Goal: Task Accomplishment & Management: Use online tool/utility

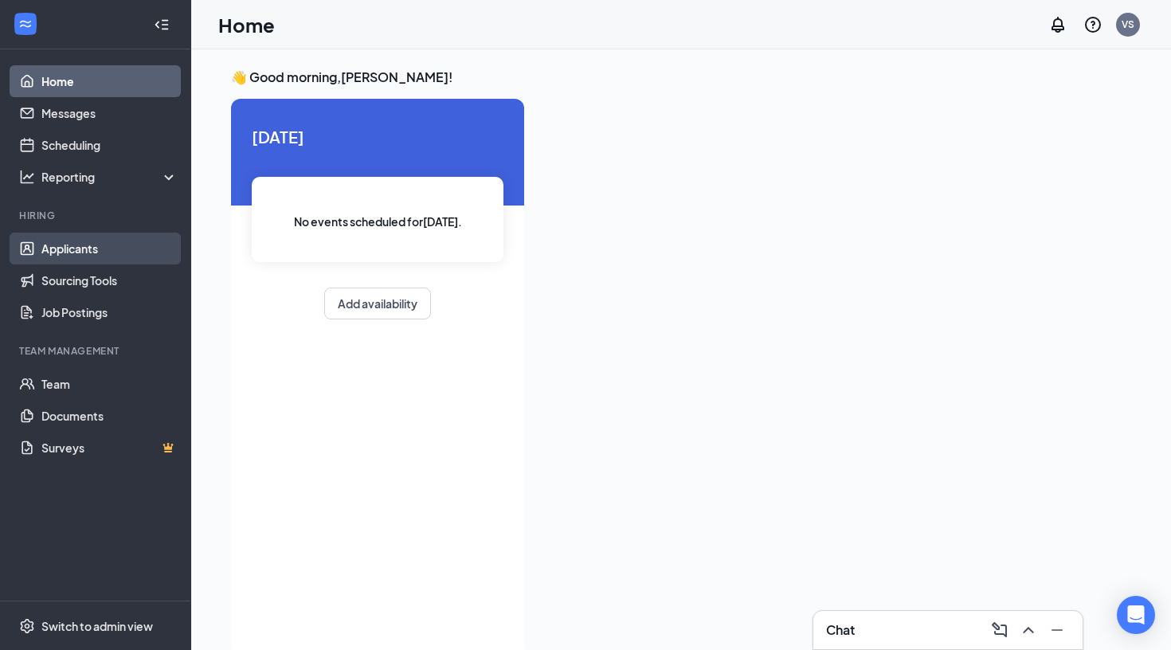
click at [77, 247] on link "Applicants" at bounding box center [109, 249] width 136 height 32
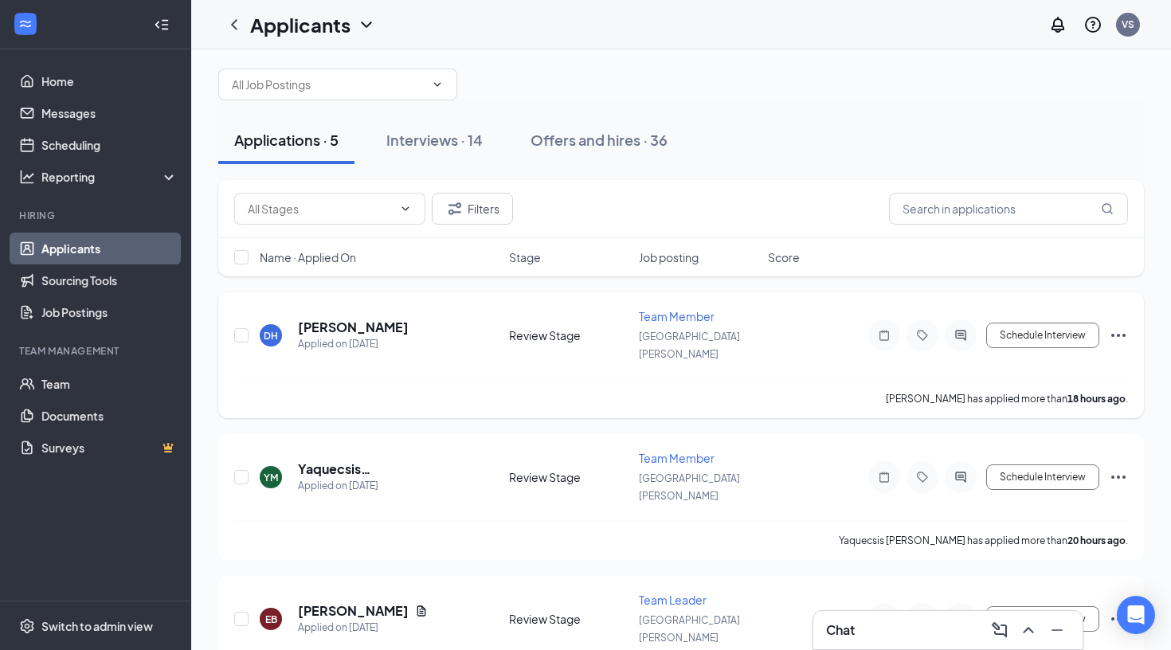
scroll to position [21, 0]
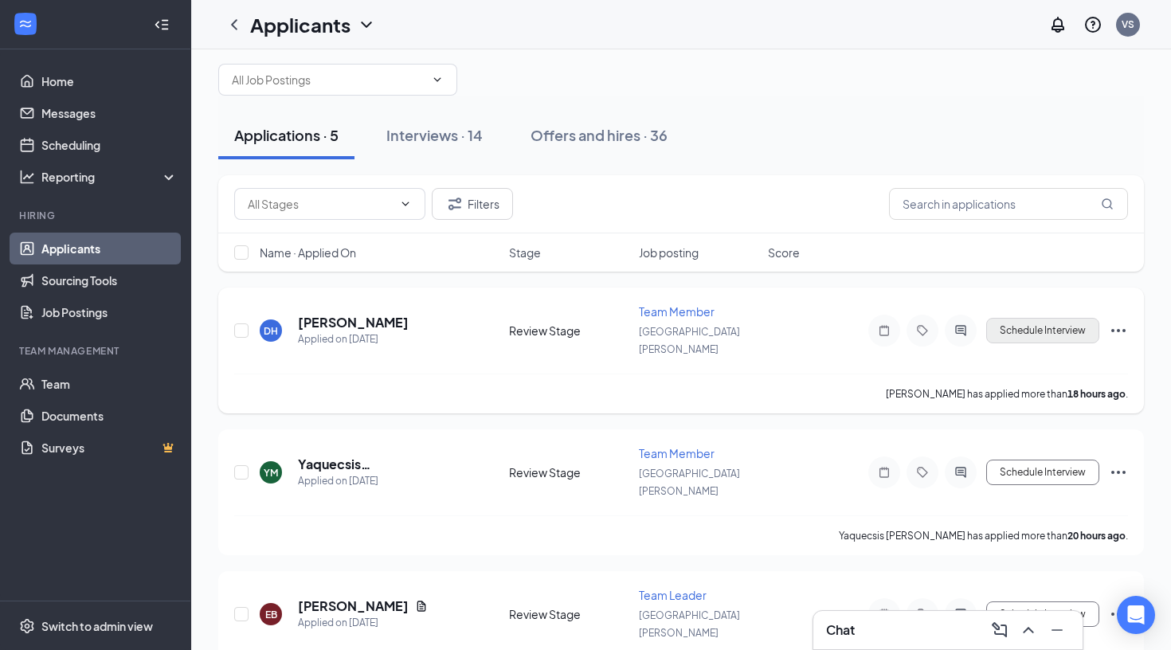
click at [1036, 320] on button "Schedule Interview" at bounding box center [1042, 330] width 113 height 25
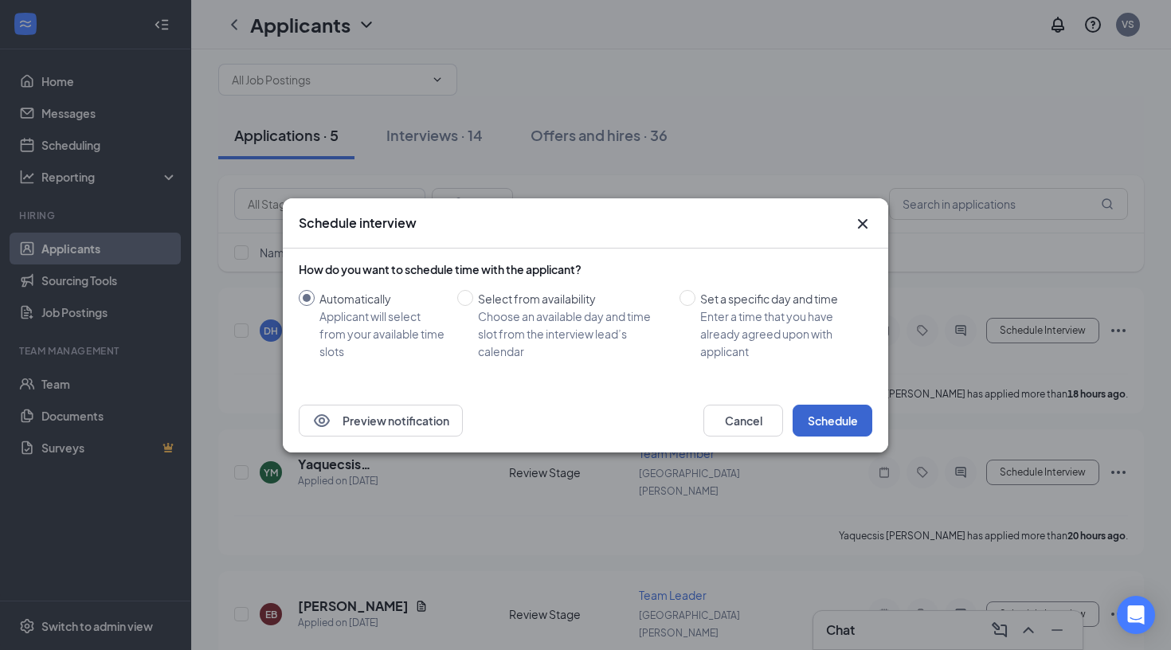
click at [822, 421] on button "Schedule" at bounding box center [833, 421] width 80 height 32
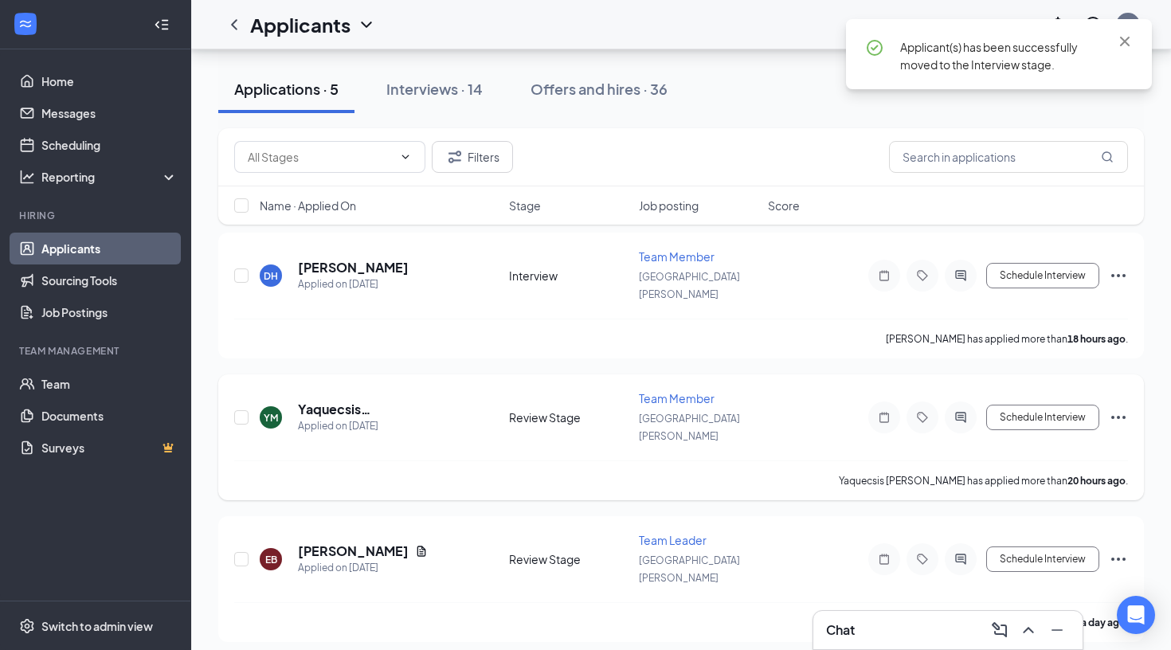
scroll to position [80, 0]
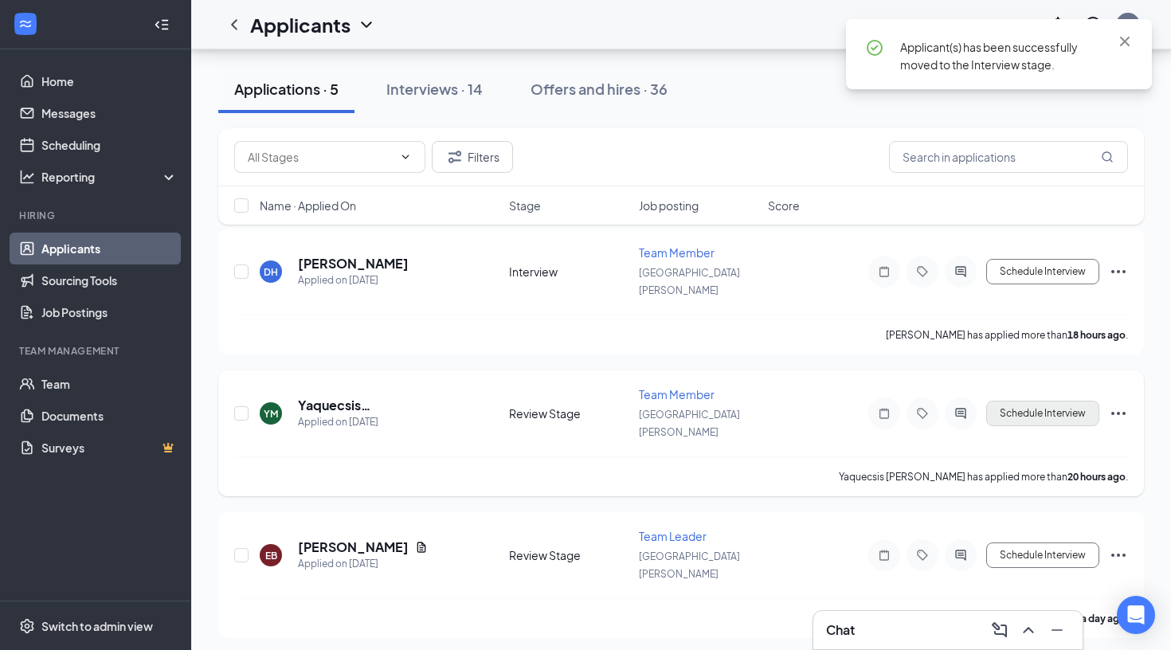
click at [1027, 401] on button "Schedule Interview" at bounding box center [1042, 413] width 113 height 25
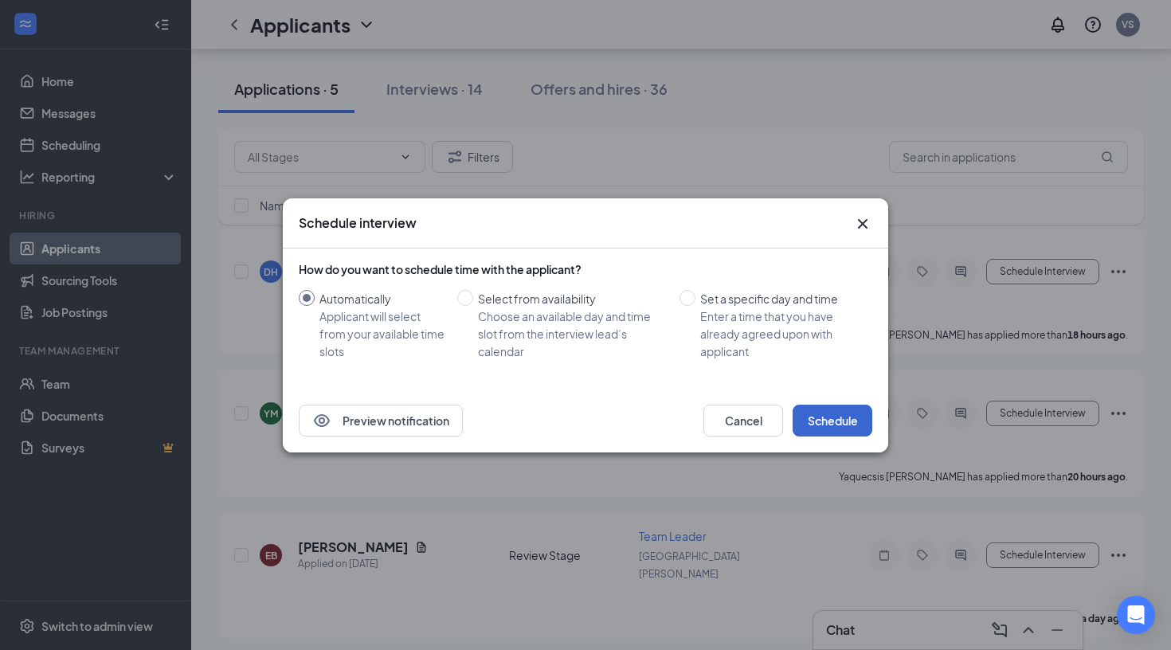
click at [818, 430] on button "Schedule" at bounding box center [833, 421] width 80 height 32
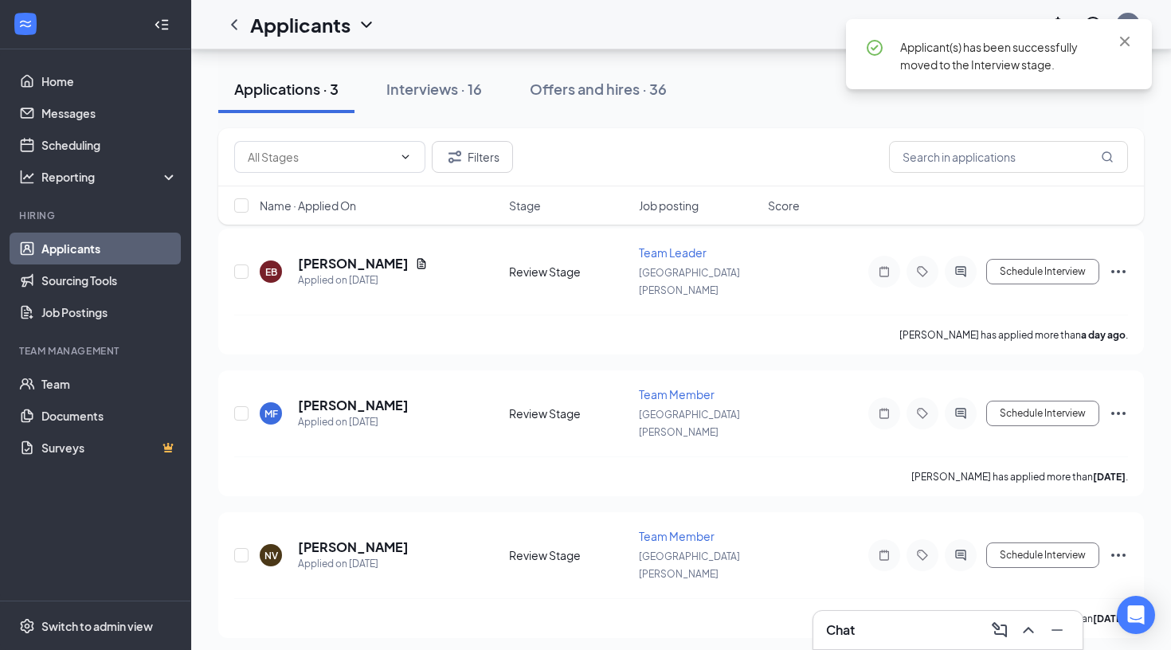
scroll to position [34, 0]
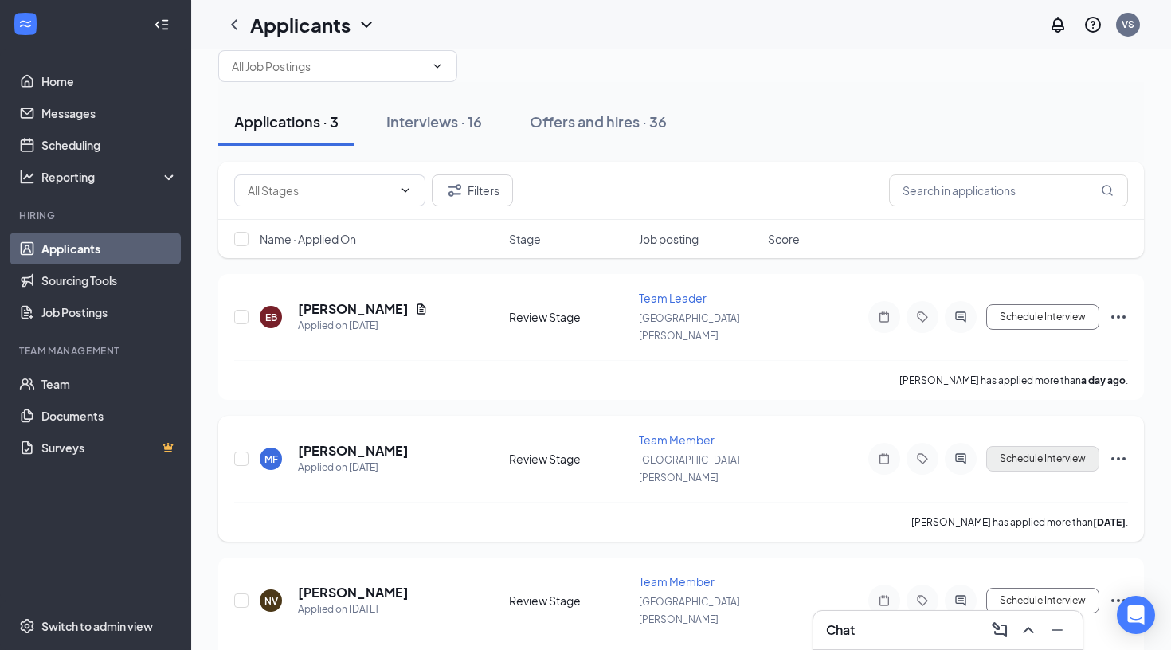
click at [1041, 446] on button "Schedule Interview" at bounding box center [1042, 458] width 113 height 25
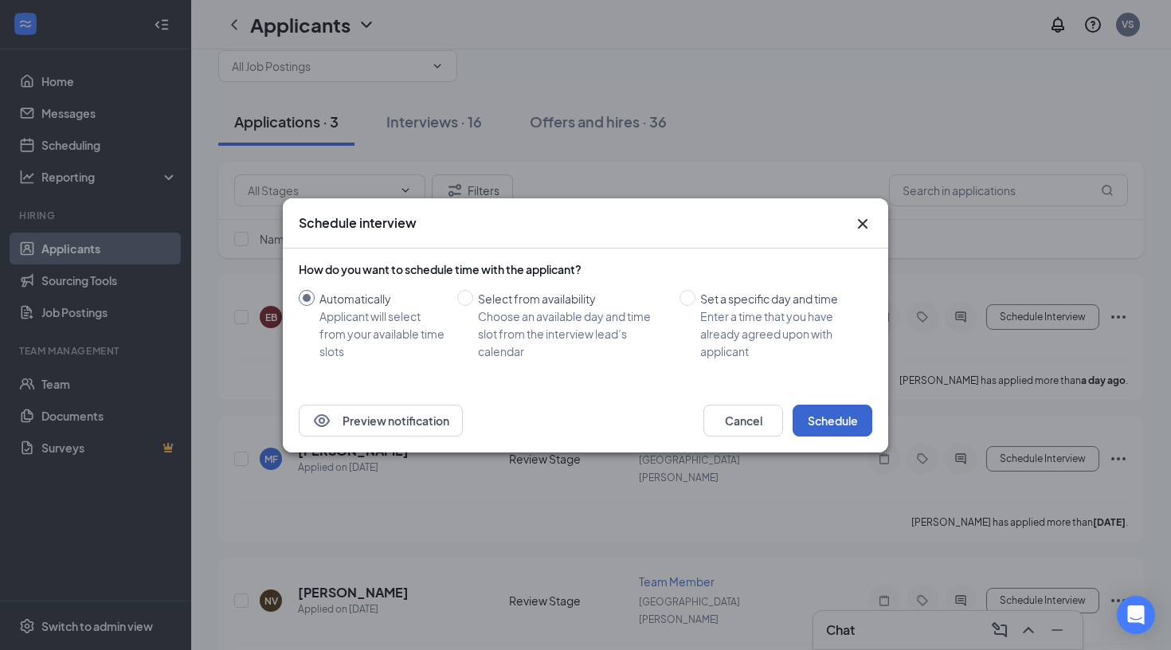
click at [833, 422] on button "Schedule" at bounding box center [833, 421] width 80 height 32
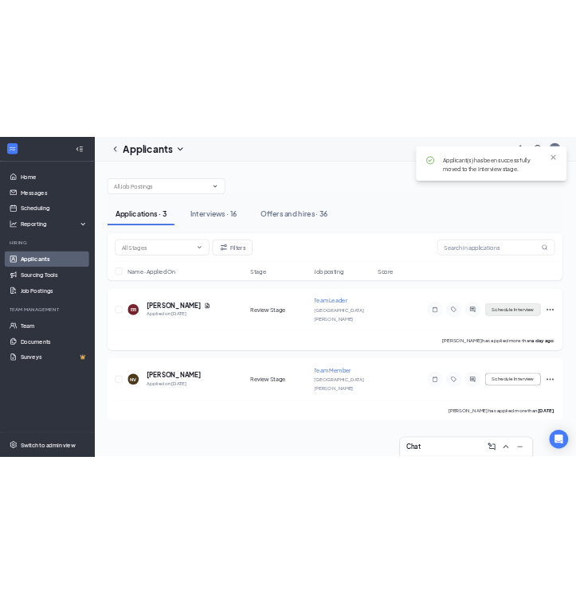
scroll to position [0, 0]
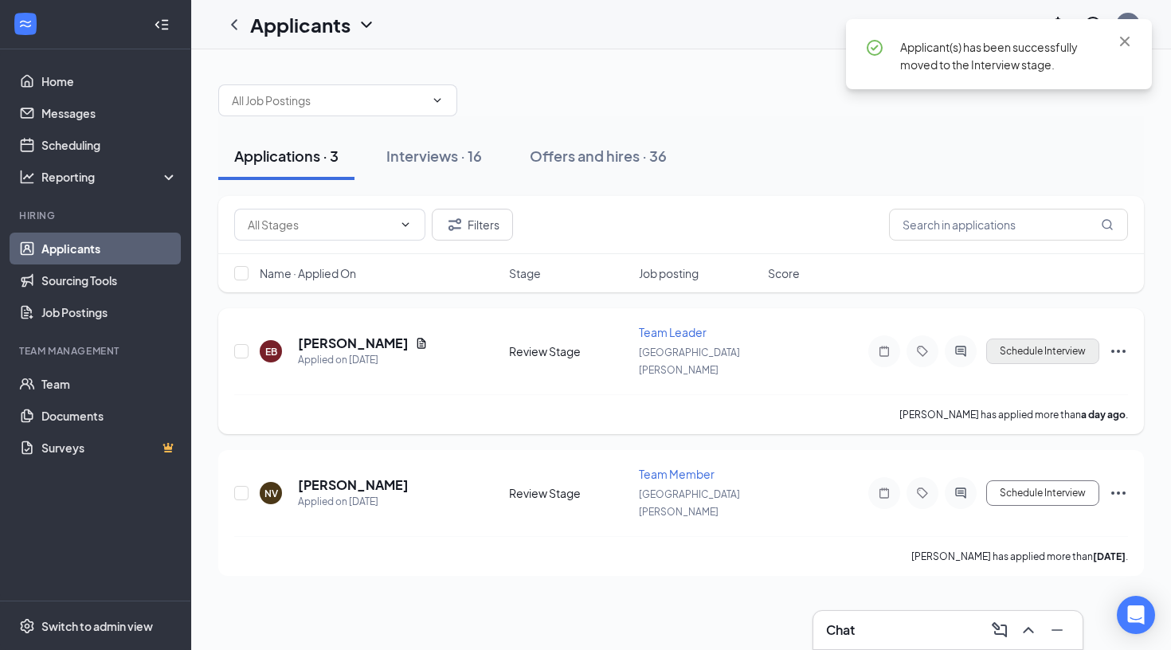
click at [1046, 339] on button "Schedule Interview" at bounding box center [1042, 351] width 113 height 25
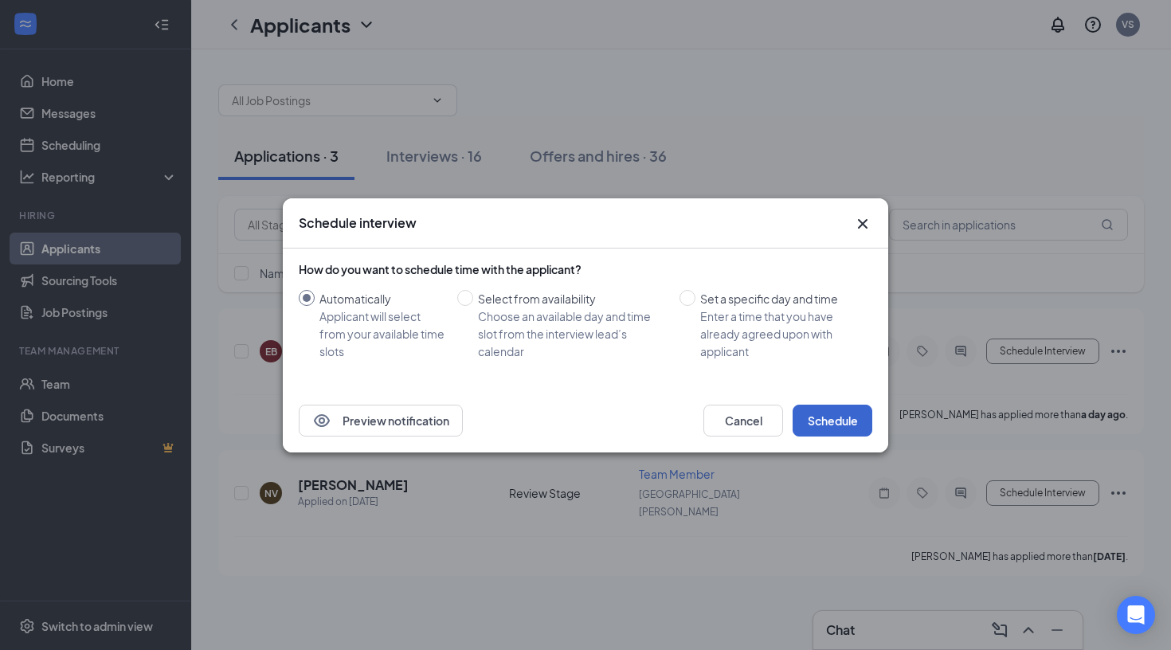
click at [856, 425] on button "Schedule" at bounding box center [833, 421] width 80 height 32
